Goal: Book appointment/travel/reservation

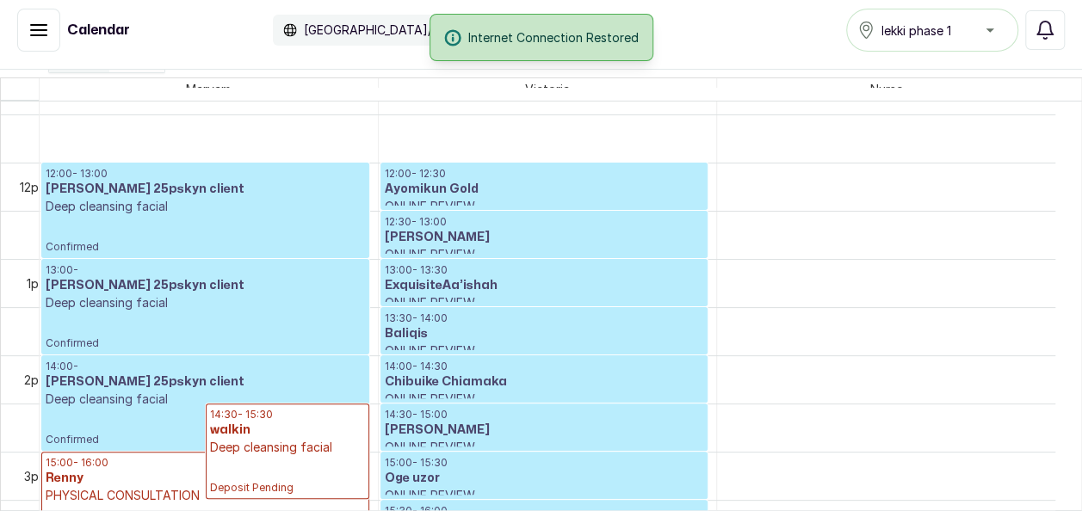
click at [133, 307] on p "Deep cleansing facial" at bounding box center [205, 302] width 319 height 17
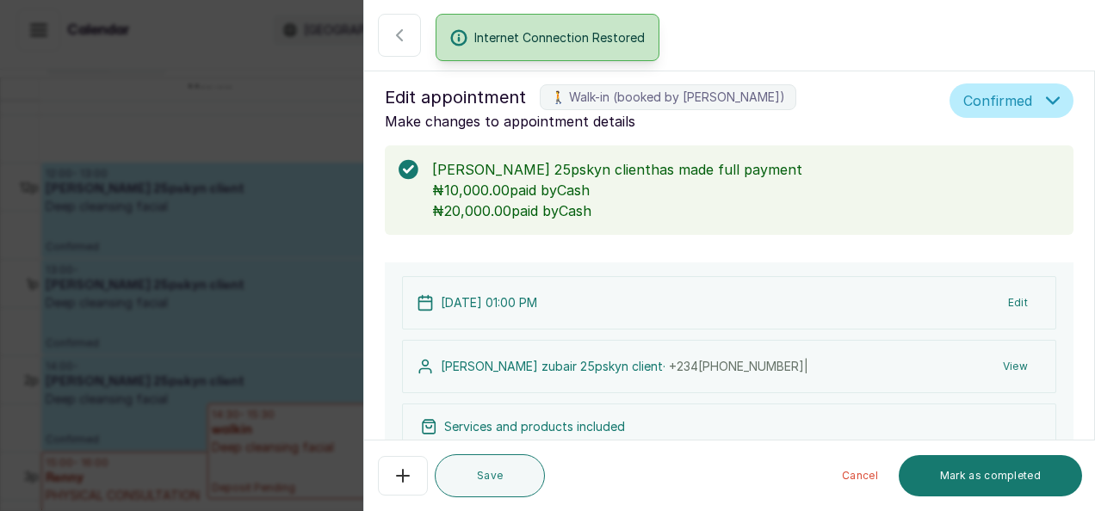
type input "1:00 pm"
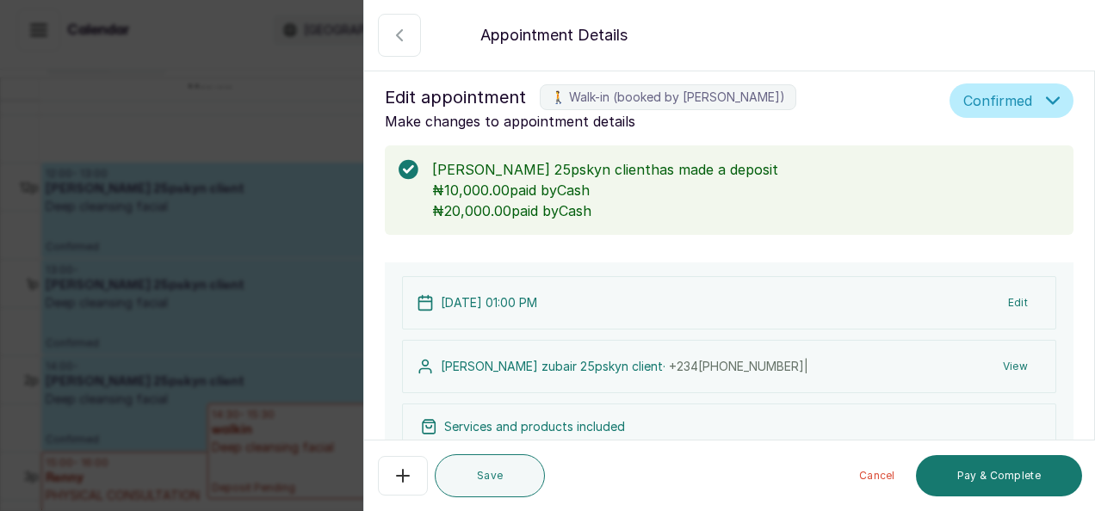
scroll to position [446, 0]
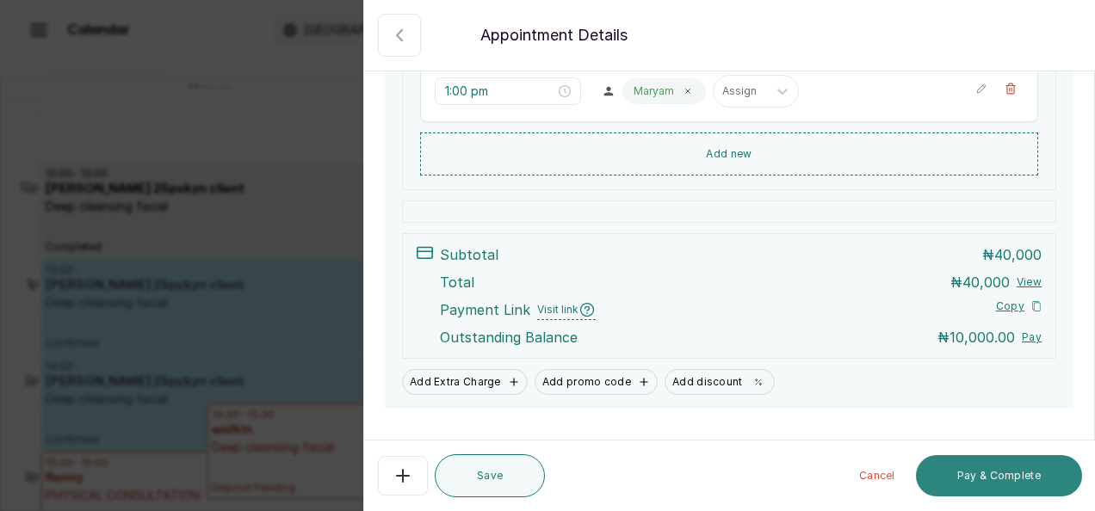
click at [986, 482] on button "Pay & Complete" at bounding box center [999, 475] width 166 height 41
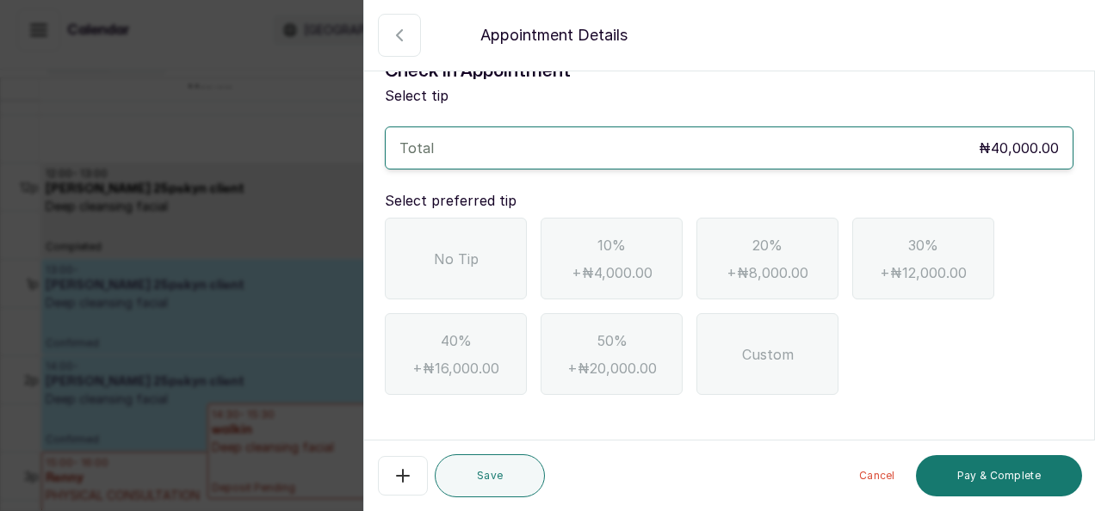
click at [457, 274] on div "No Tip" at bounding box center [456, 259] width 142 height 82
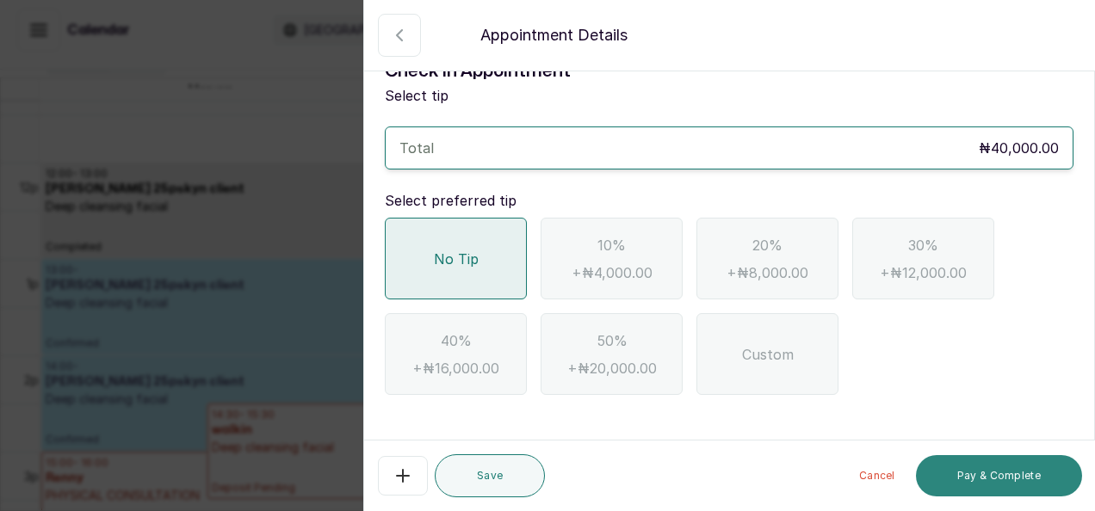
click at [977, 479] on button "Pay & Complete" at bounding box center [999, 475] width 166 height 41
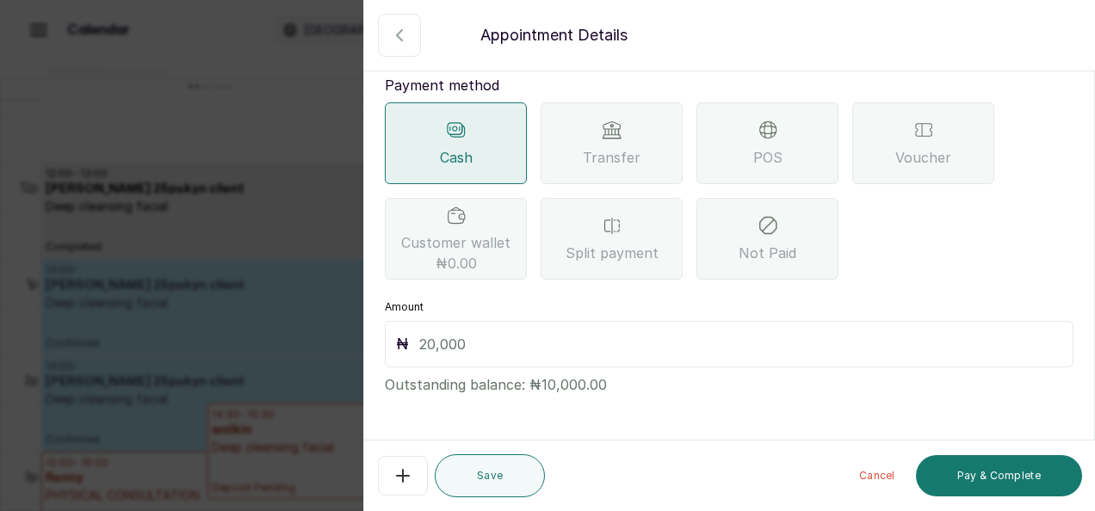
click at [475, 346] on input "text" at bounding box center [740, 344] width 643 height 24
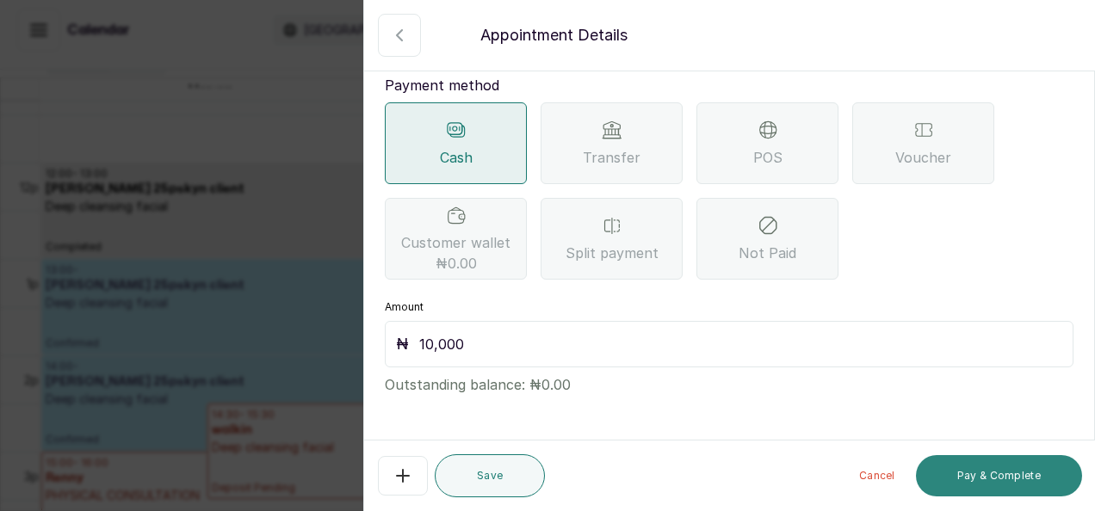
type input "10,000"
click at [978, 482] on button "Pay & Complete" at bounding box center [999, 475] width 166 height 41
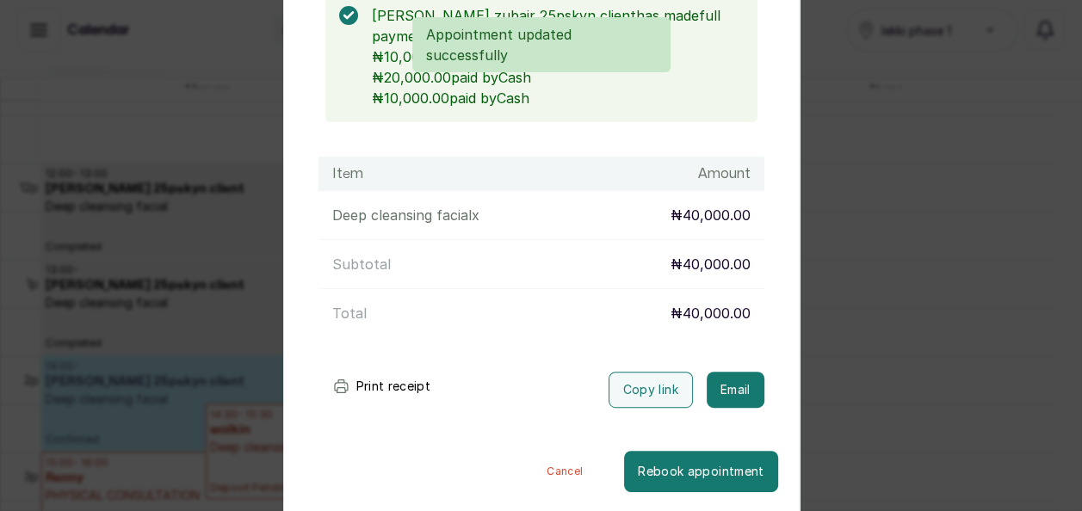
click at [548, 451] on button "Cancel" at bounding box center [564, 471] width 119 height 41
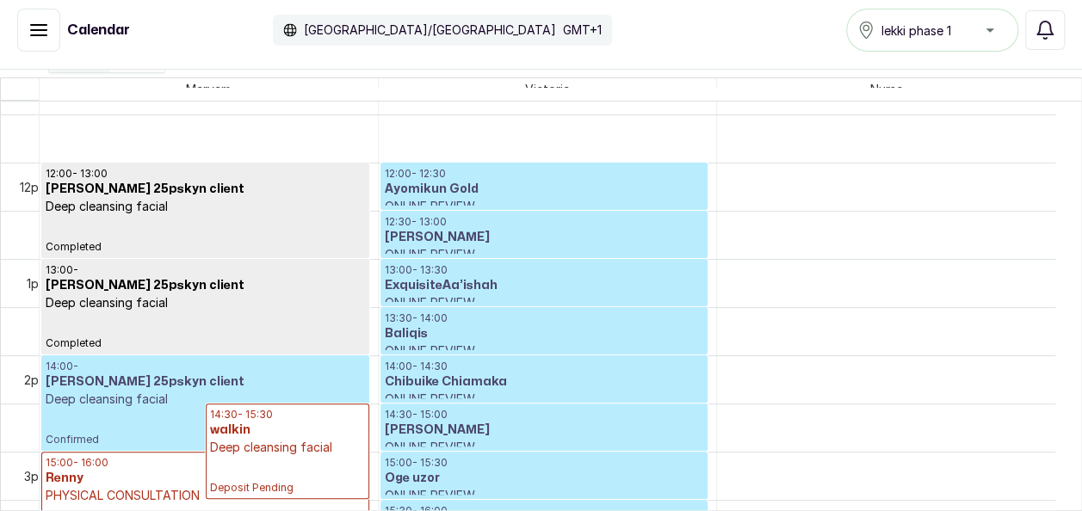
click at [131, 400] on p "Deep cleansing facial" at bounding box center [205, 399] width 319 height 17
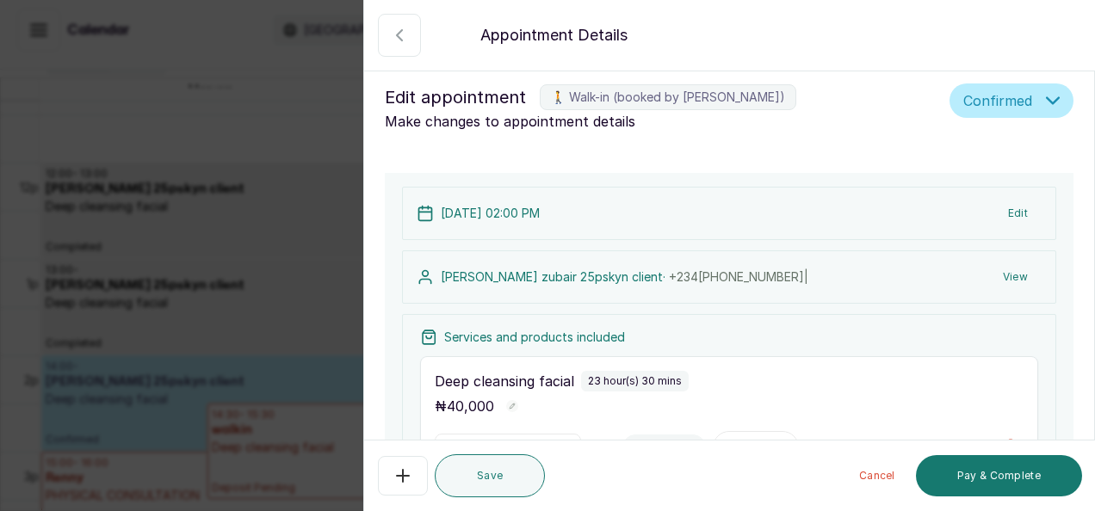
click at [404, 480] on icon "button" at bounding box center [402, 476] width 21 height 21
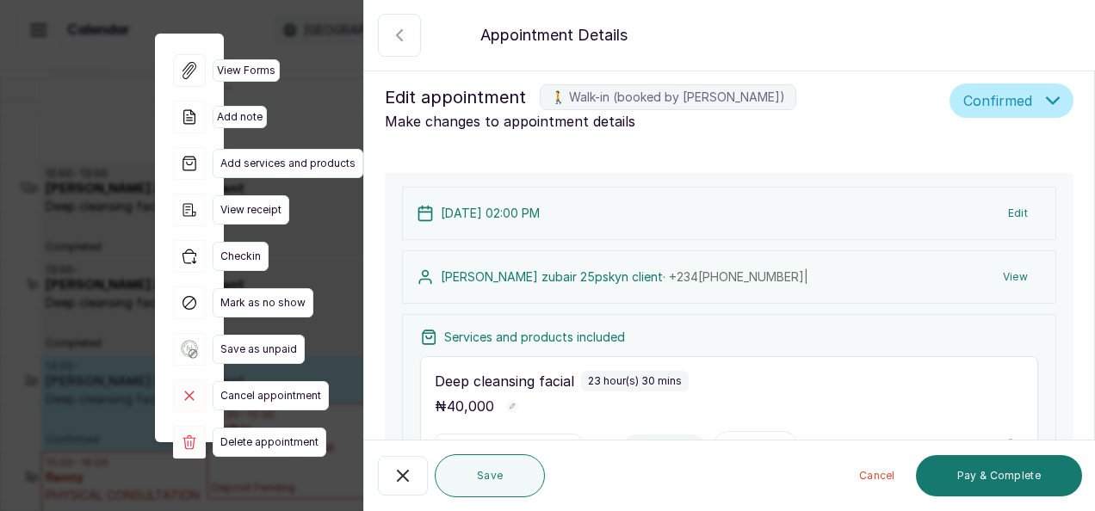
click at [250, 442] on div "Back Appointment Details Edit appointment 🚶 Walk-in (booked by Maryam Olawoyin)…" at bounding box center [547, 255] width 1095 height 511
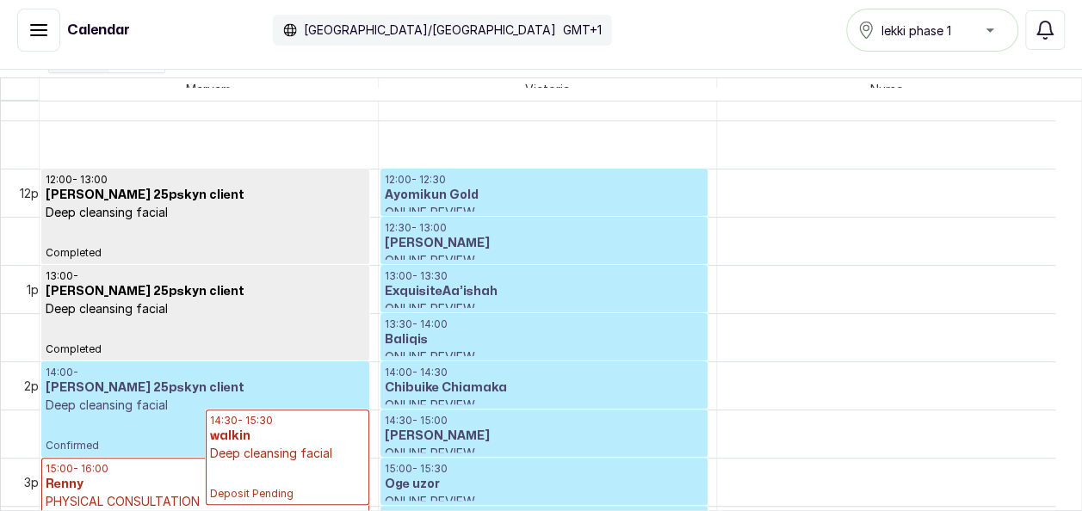
click at [89, 423] on p "Confirmed" at bounding box center [205, 433] width 319 height 39
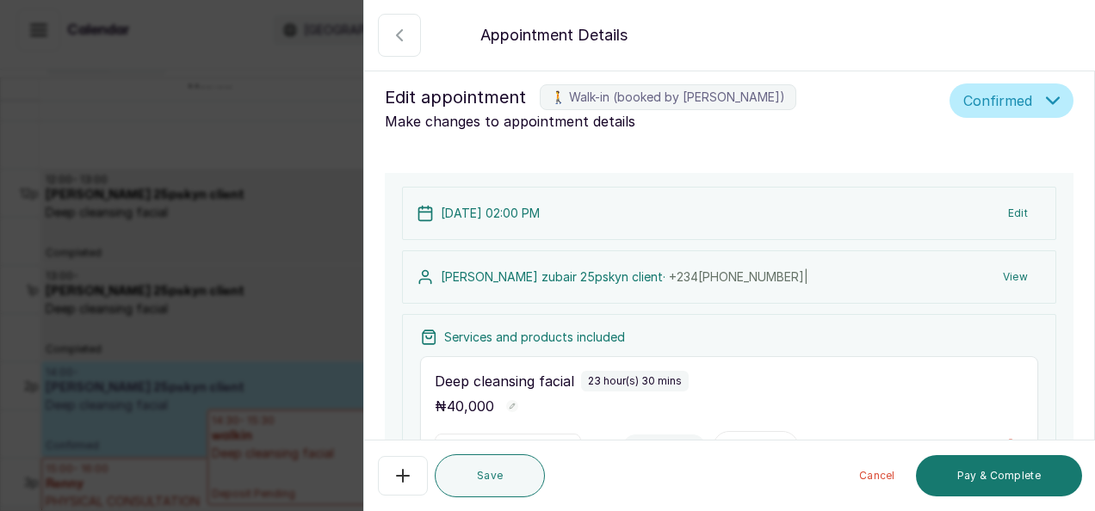
click at [413, 481] on button "Show no-show/cancelled" at bounding box center [403, 476] width 50 height 40
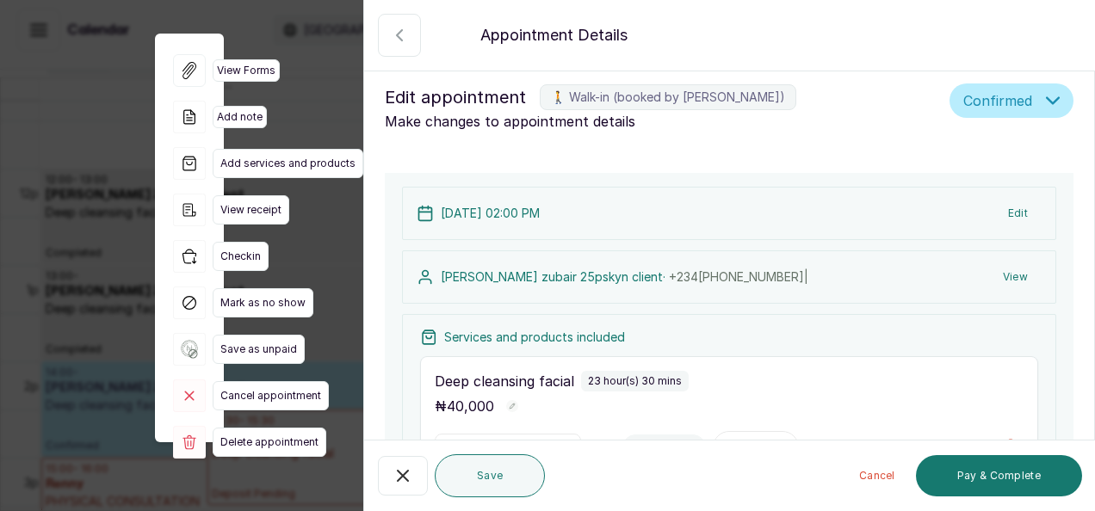
click at [286, 391] on div "Back Appointment Details Edit appointment 🚶 Walk-in (booked by Maryam Olawoyin)…" at bounding box center [547, 255] width 1095 height 511
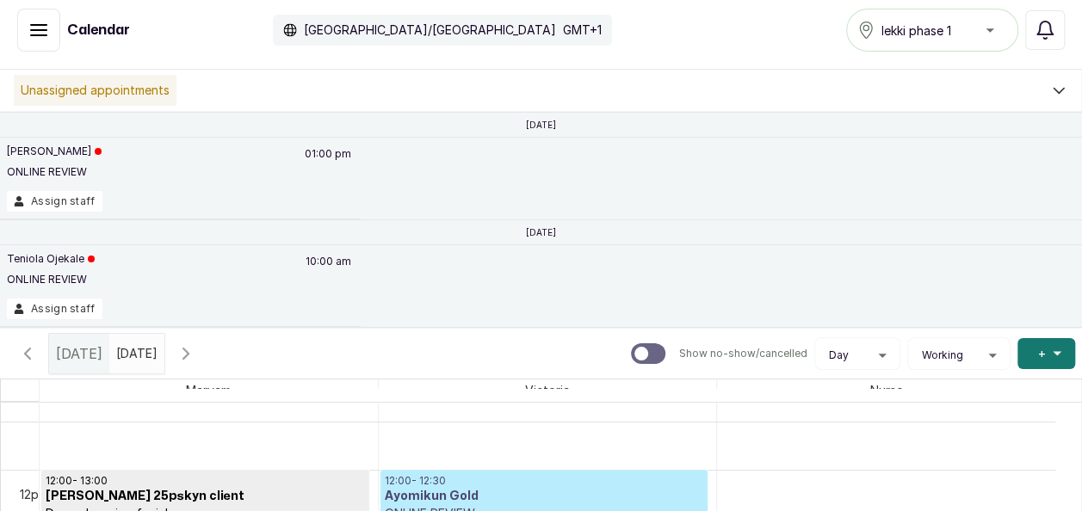
click at [131, 356] on input "04/10/2025" at bounding box center [120, 349] width 21 height 29
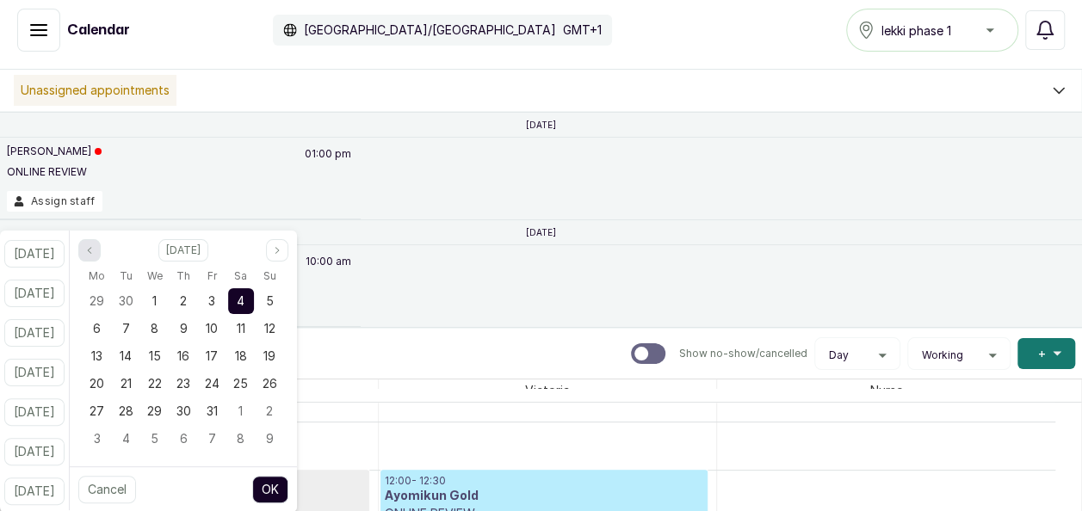
click at [101, 250] on button "Previous month" at bounding box center [89, 250] width 22 height 22
click at [168, 360] on div "17" at bounding box center [155, 356] width 26 height 26
click at [161, 360] on span "17" at bounding box center [155, 356] width 12 height 15
click at [280, 481] on button "OK" at bounding box center [270, 490] width 36 height 28
type input "17/09/2025"
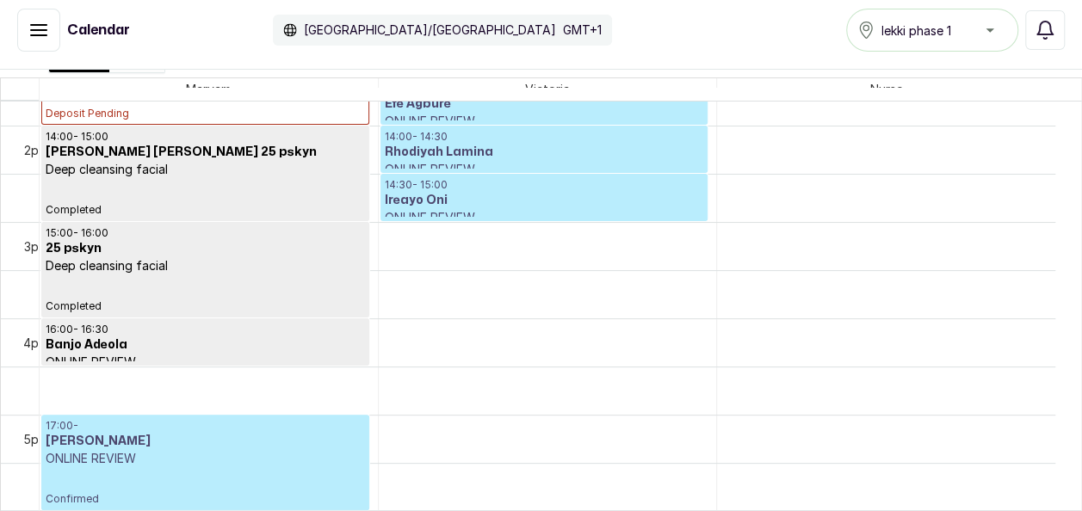
click at [237, 484] on p "Confirmed" at bounding box center [205, 486] width 319 height 39
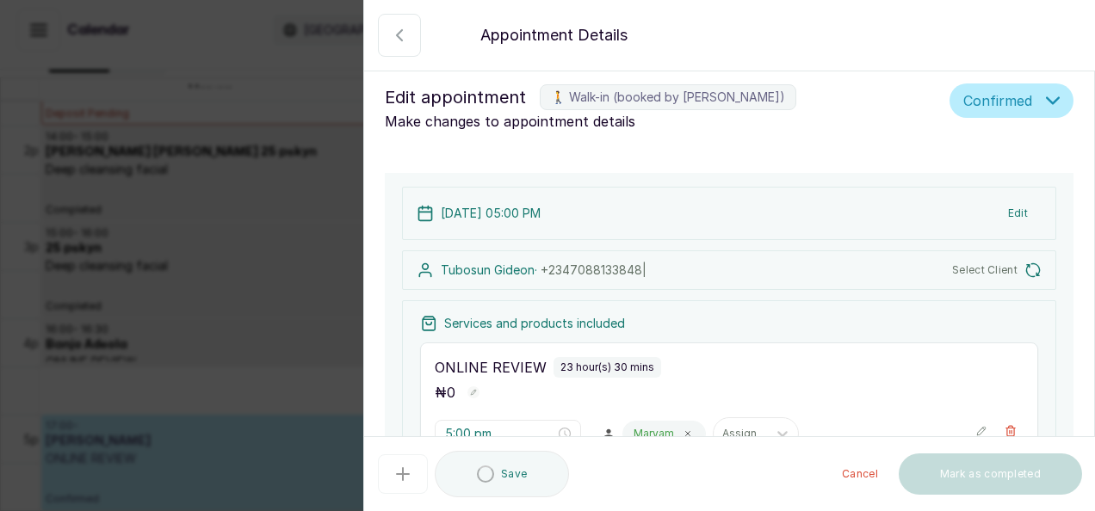
type input "5:00 pm"
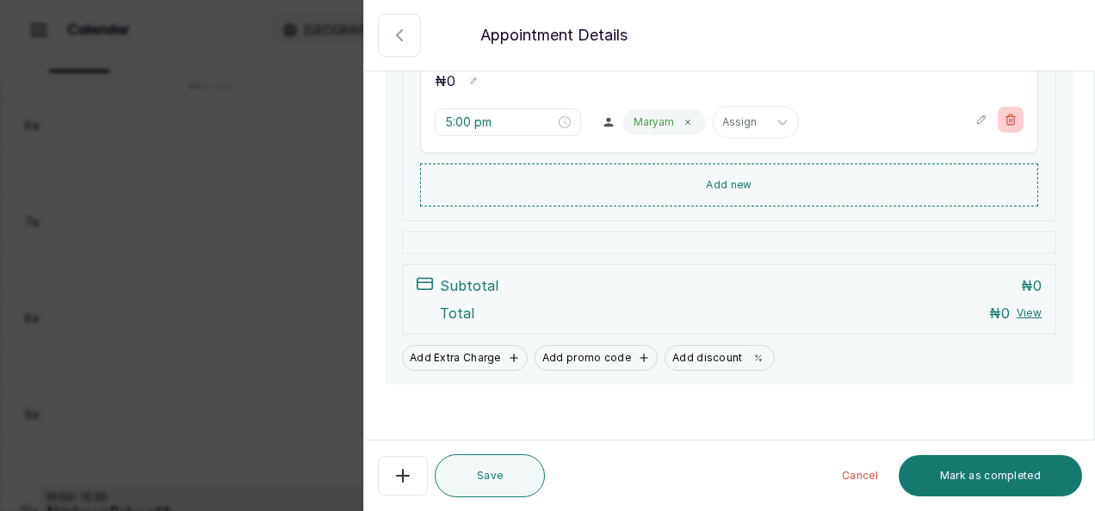
click at [997, 124] on button "Show no-show/cancelled" at bounding box center [1010, 120] width 26 height 26
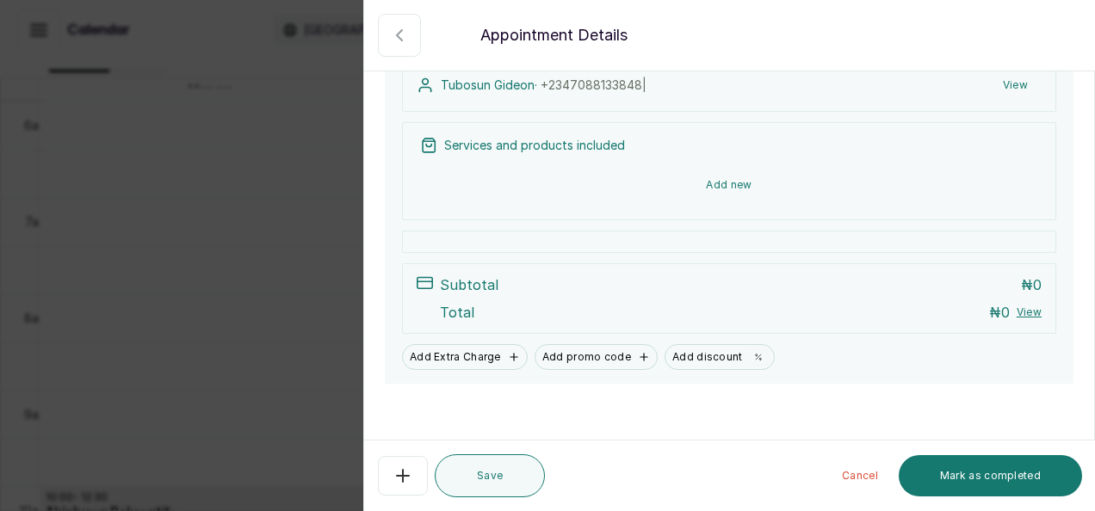
click at [752, 190] on button "Add new" at bounding box center [729, 184] width 618 height 41
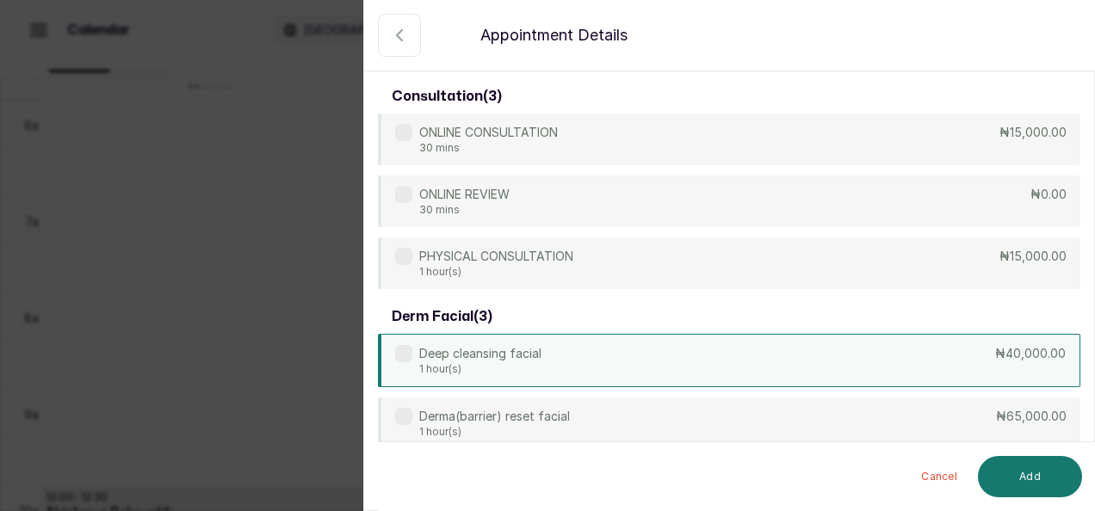
click at [833, 359] on div "Deep cleansing facial 1 hour(s) ₦40,000.00" at bounding box center [729, 360] width 702 height 53
click at [1031, 469] on button "Add" at bounding box center [1030, 476] width 104 height 41
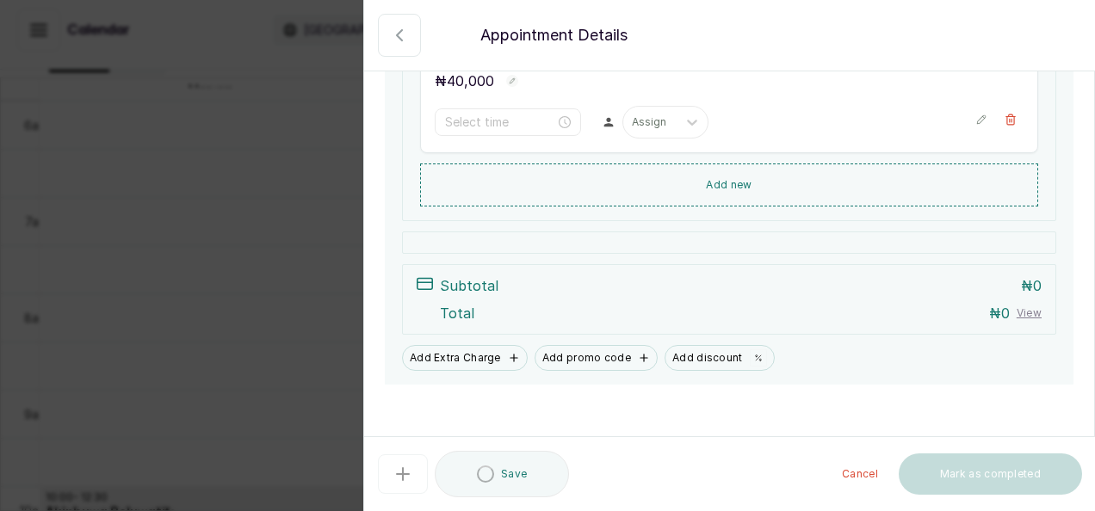
type input "5:00 pm"
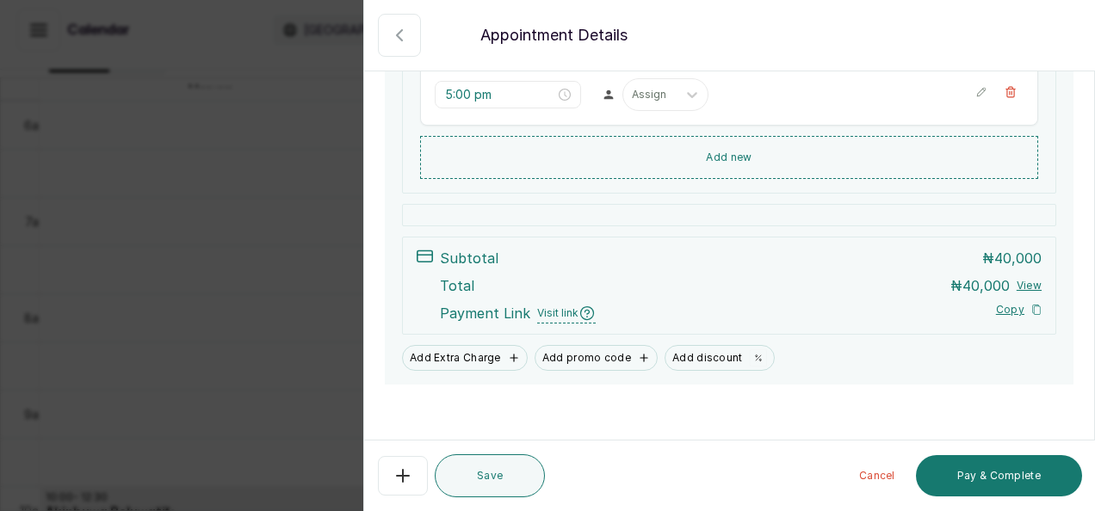
click at [1031, 469] on button "Pay & Complete" at bounding box center [999, 475] width 166 height 41
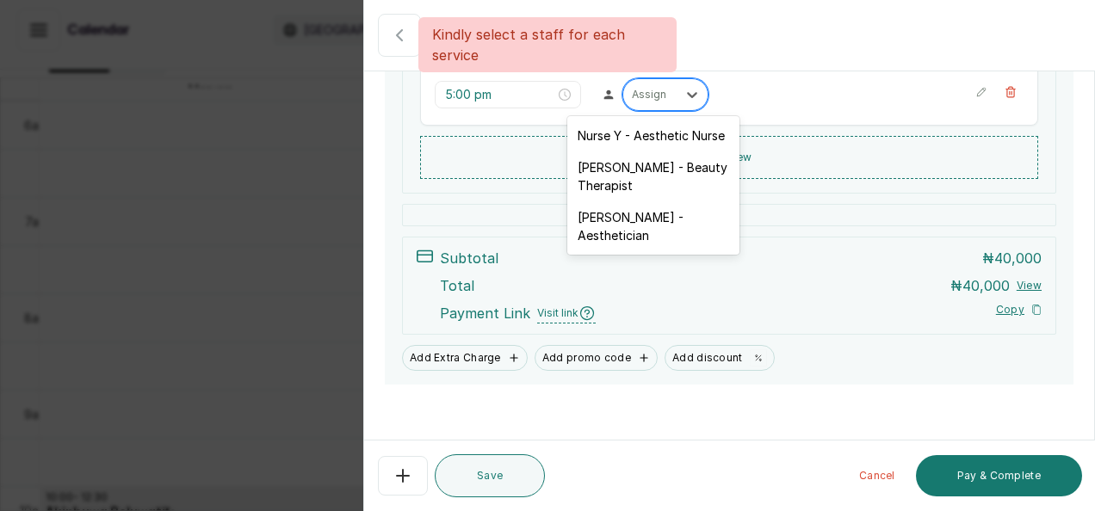
click at [651, 101] on div "Assign" at bounding box center [649, 94] width 53 height 22
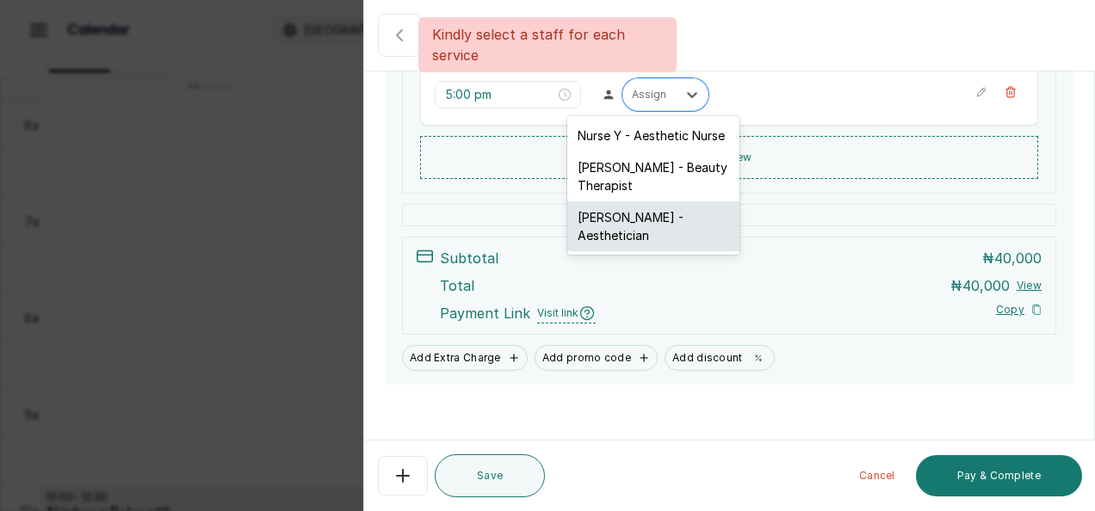
click at [644, 209] on div "Maryam Olawoyin - Aesthetician" at bounding box center [653, 226] width 172 height 50
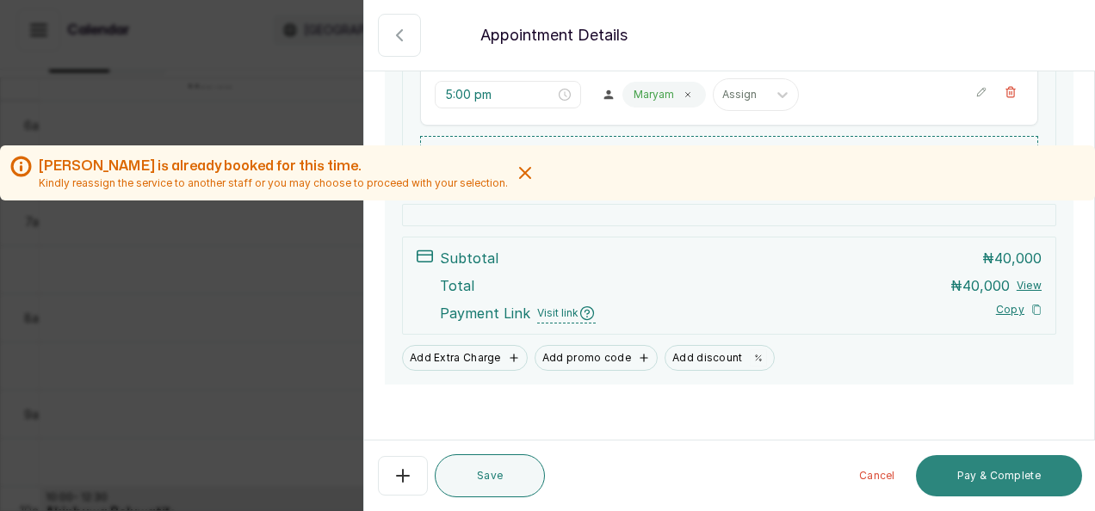
click at [972, 477] on button "Pay & Complete" at bounding box center [999, 475] width 166 height 41
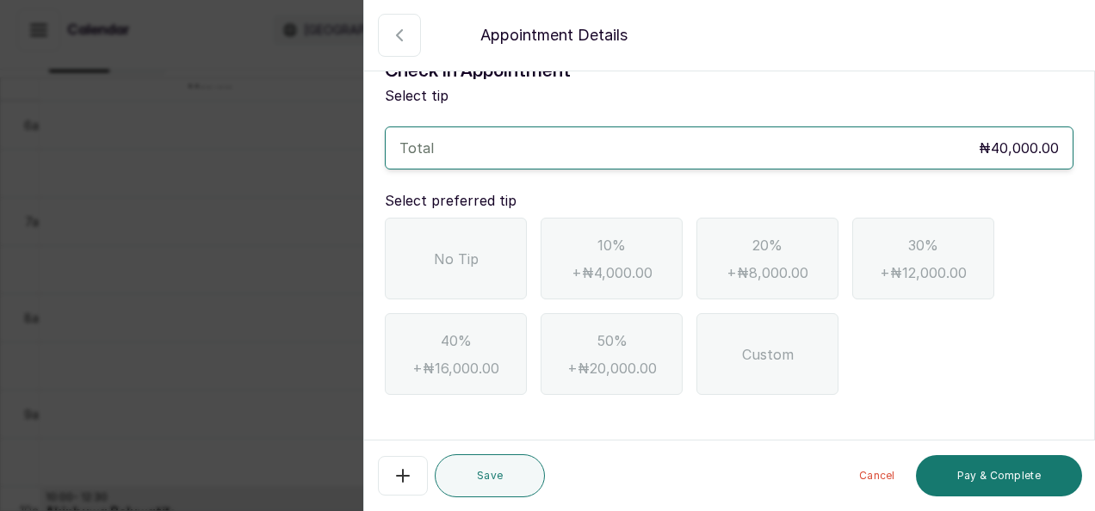
click at [461, 252] on span "No Tip" at bounding box center [456, 259] width 45 height 21
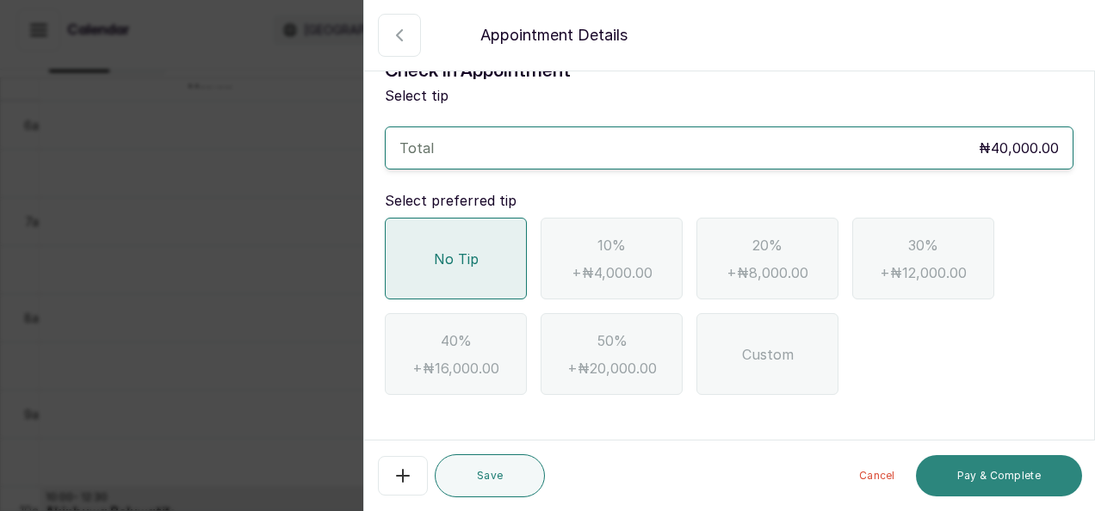
click at [947, 478] on button "Pay & Complete" at bounding box center [999, 475] width 166 height 41
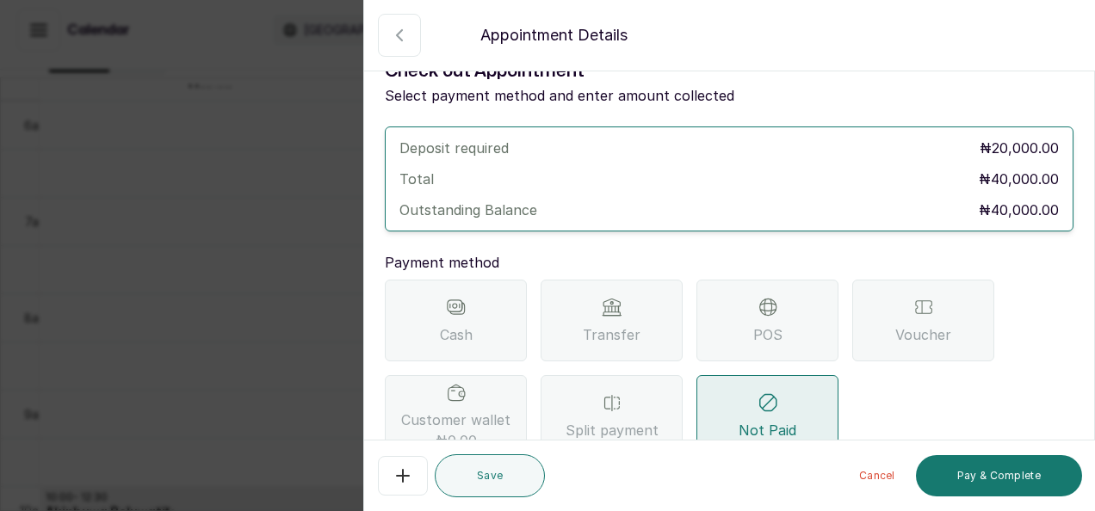
click at [473, 334] on div "Cash" at bounding box center [456, 321] width 142 height 82
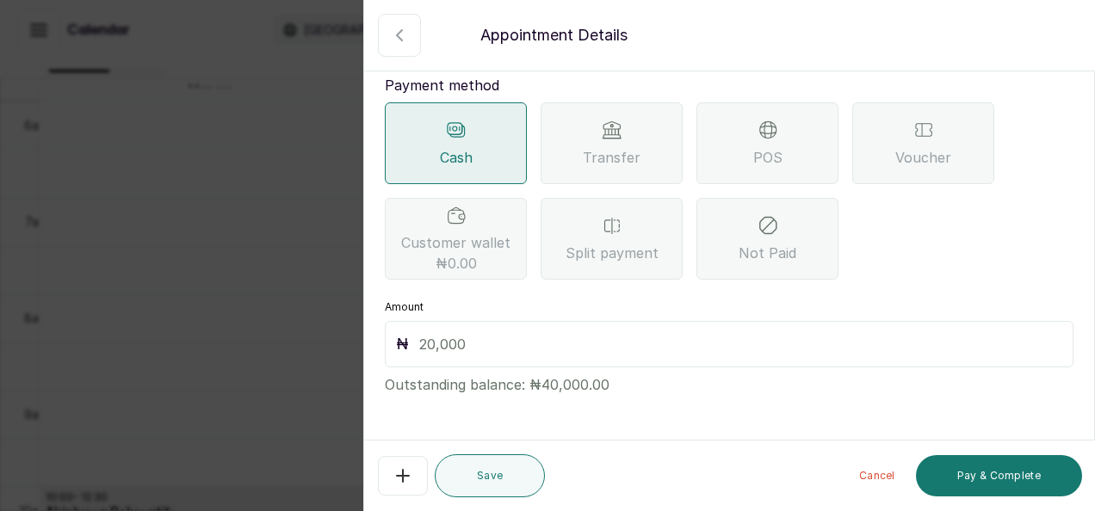
click at [521, 351] on input "text" at bounding box center [740, 344] width 643 height 24
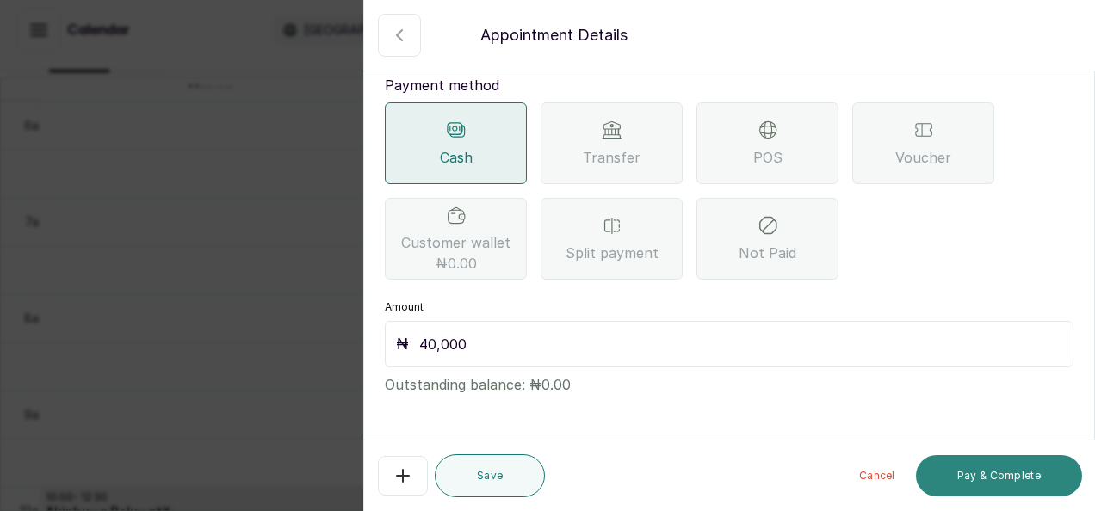
type input "40,000"
click at [972, 478] on button "Pay & Complete" at bounding box center [999, 475] width 166 height 41
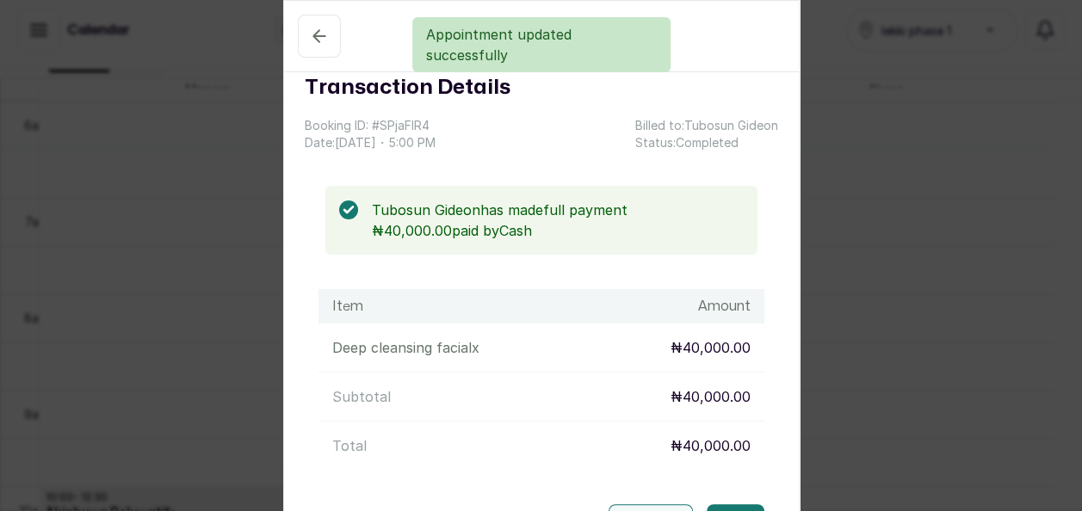
scroll to position [153, 0]
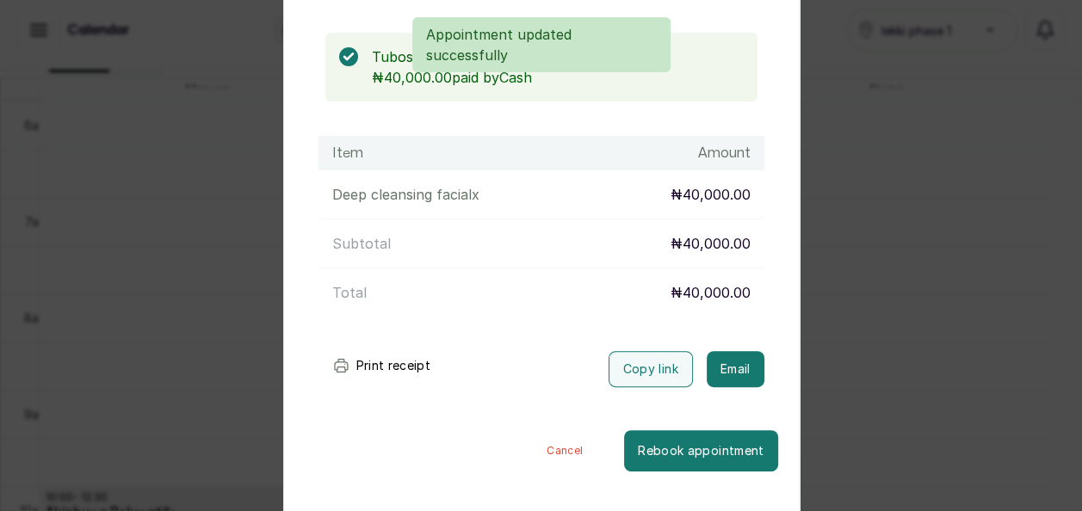
click at [537, 441] on button "Cancel" at bounding box center [564, 450] width 119 height 41
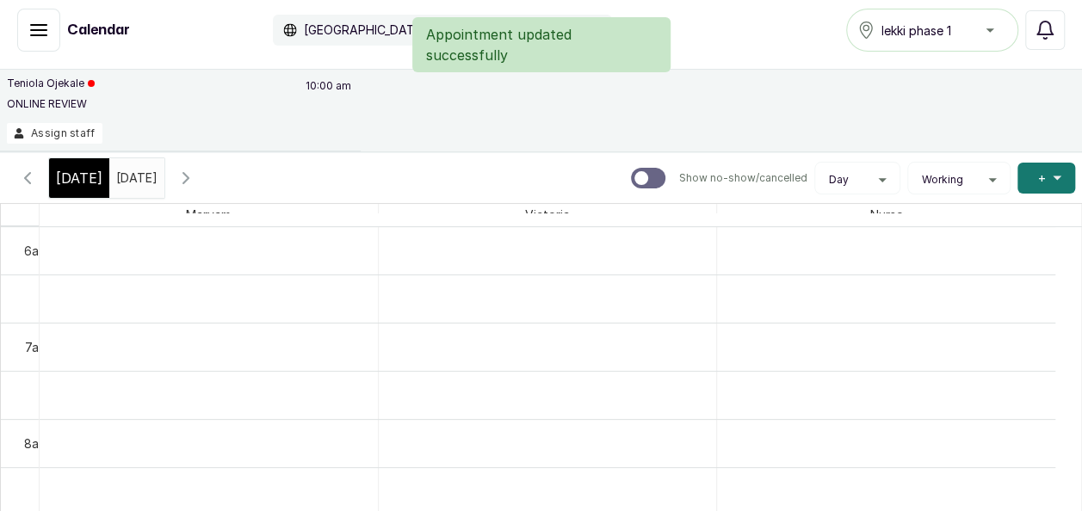
scroll to position [57, 0]
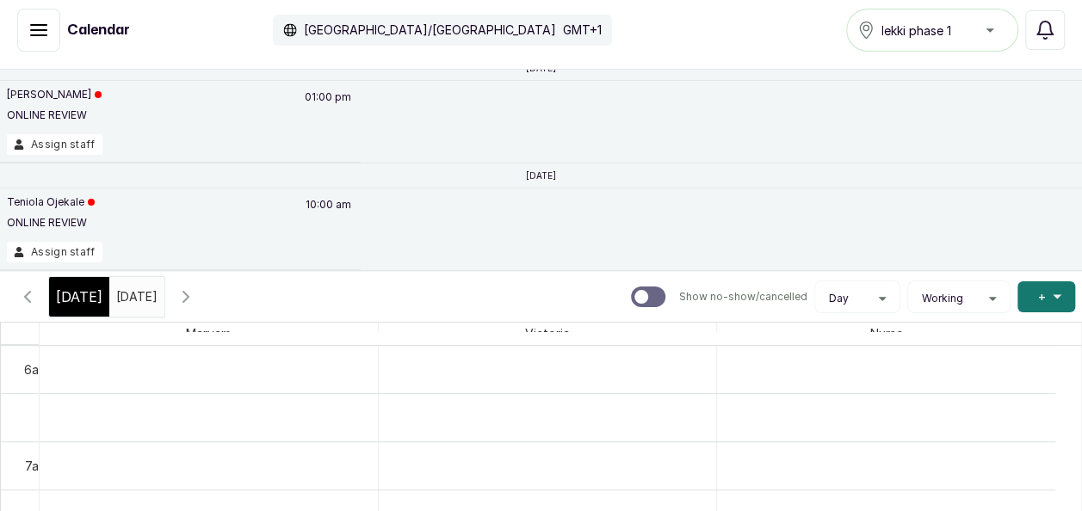
click at [207, 283] on button "Show no-show/cancelled" at bounding box center [185, 296] width 41 height 41
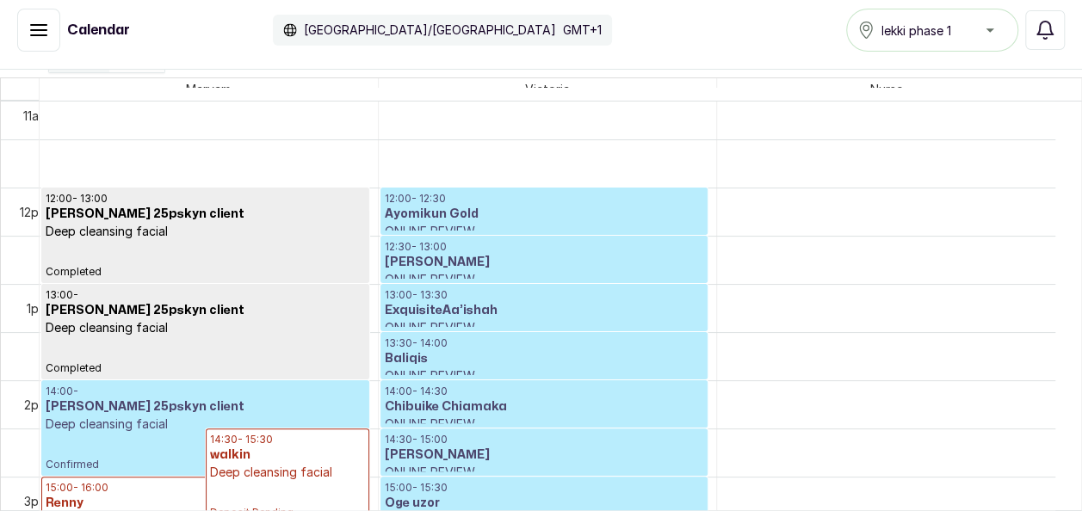
scroll to position [1090, 0]
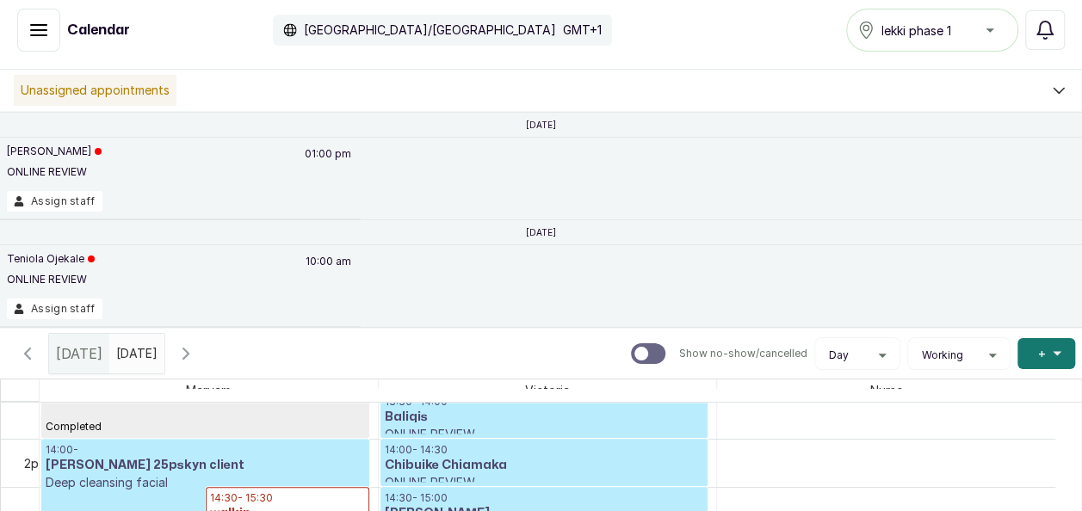
click at [196, 351] on icon "button" at bounding box center [186, 353] width 21 height 21
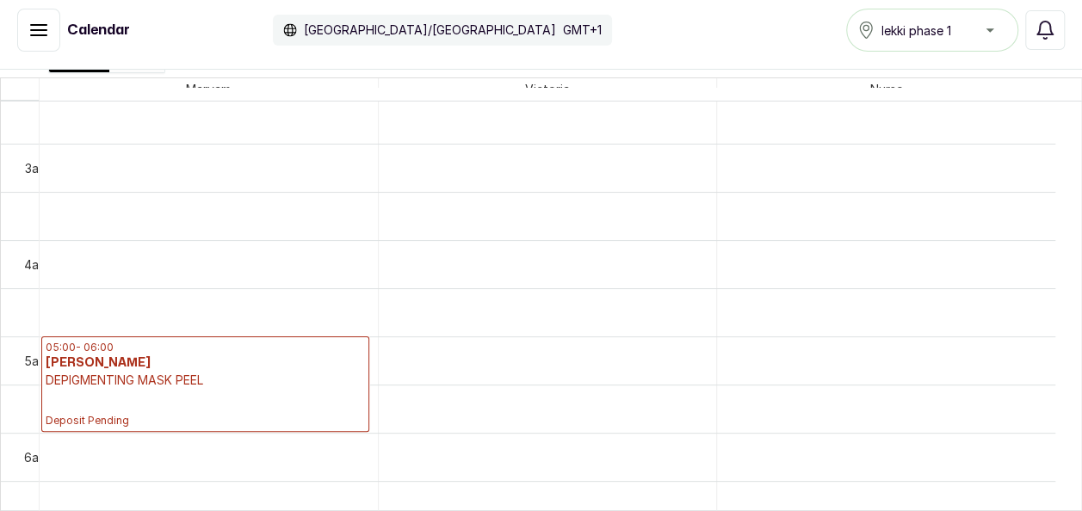
click at [214, 394] on p "Deposit Pending" at bounding box center [205, 408] width 319 height 39
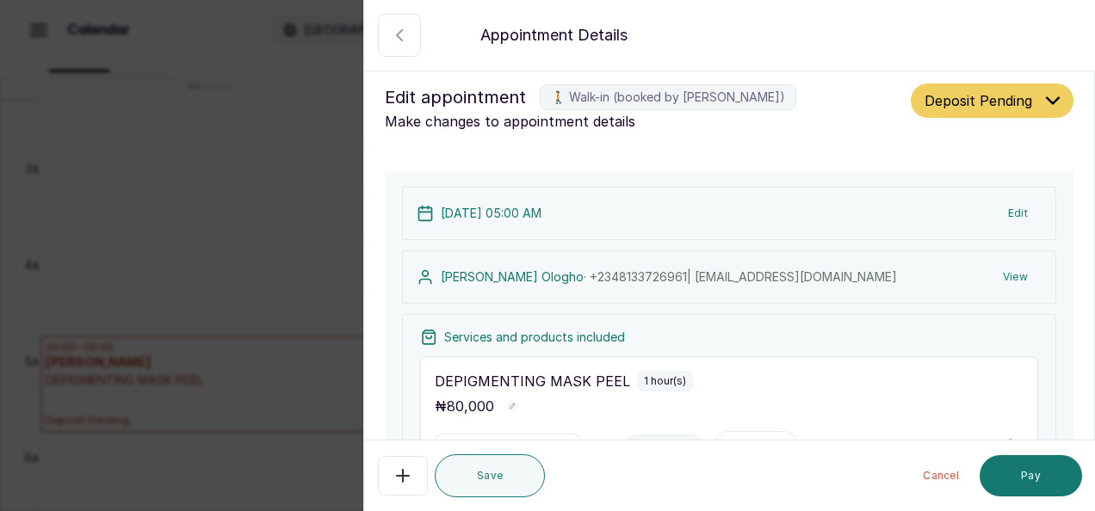
click at [405, 32] on icon "button" at bounding box center [399, 35] width 21 height 21
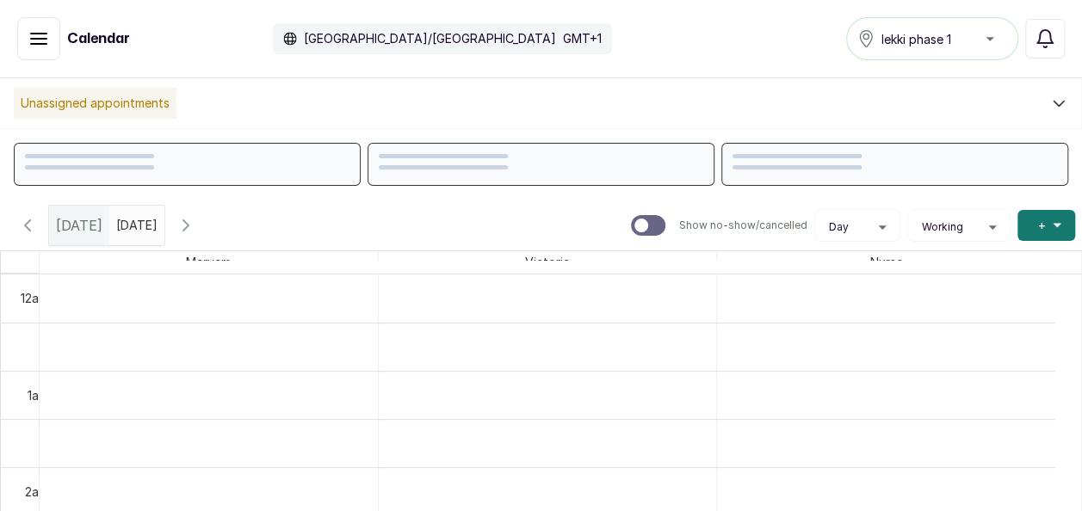
scroll to position [580, 0]
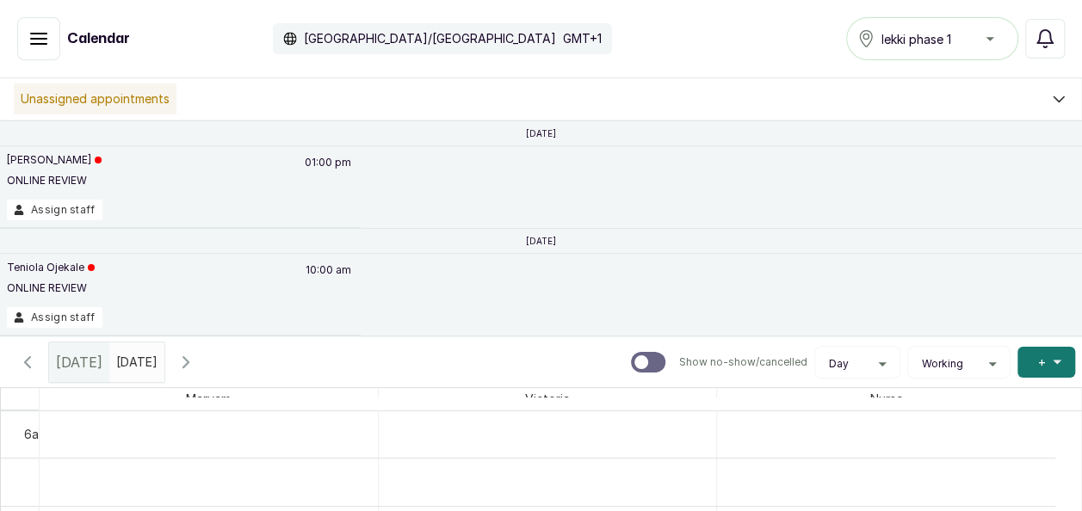
click at [196, 355] on icon "button" at bounding box center [186, 362] width 21 height 21
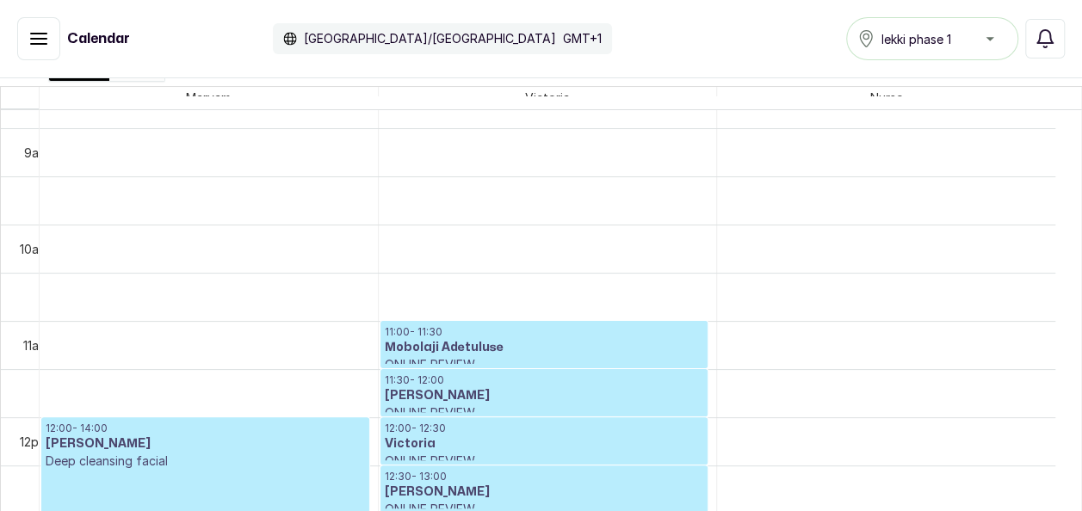
scroll to position [0, 0]
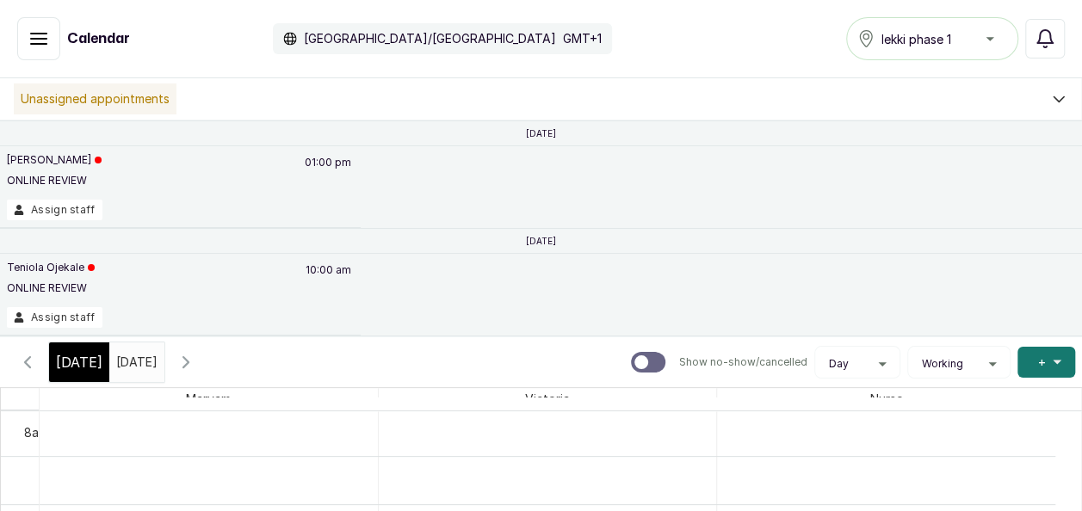
click at [31, 358] on icon "button" at bounding box center [27, 362] width 21 height 21
